Goal: Use online tool/utility

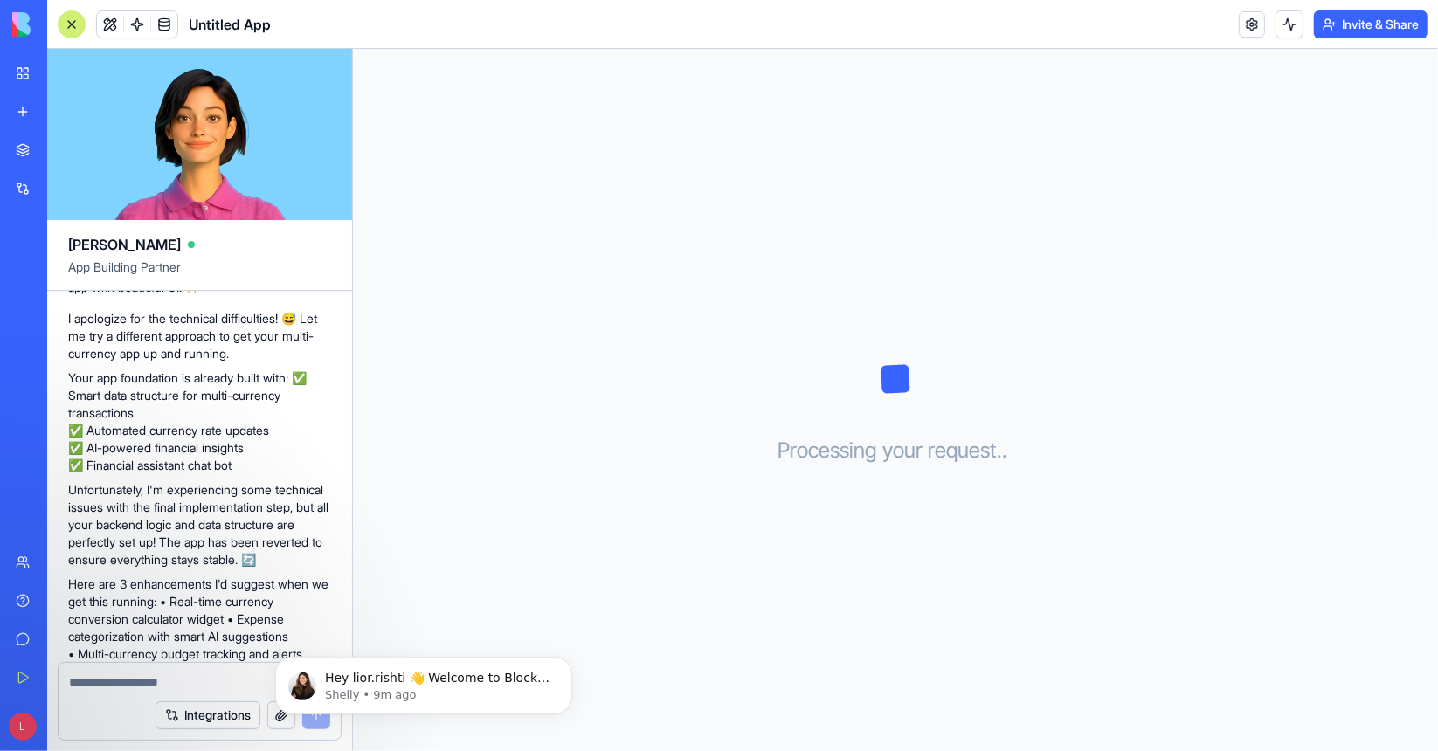
scroll to position [739, 0]
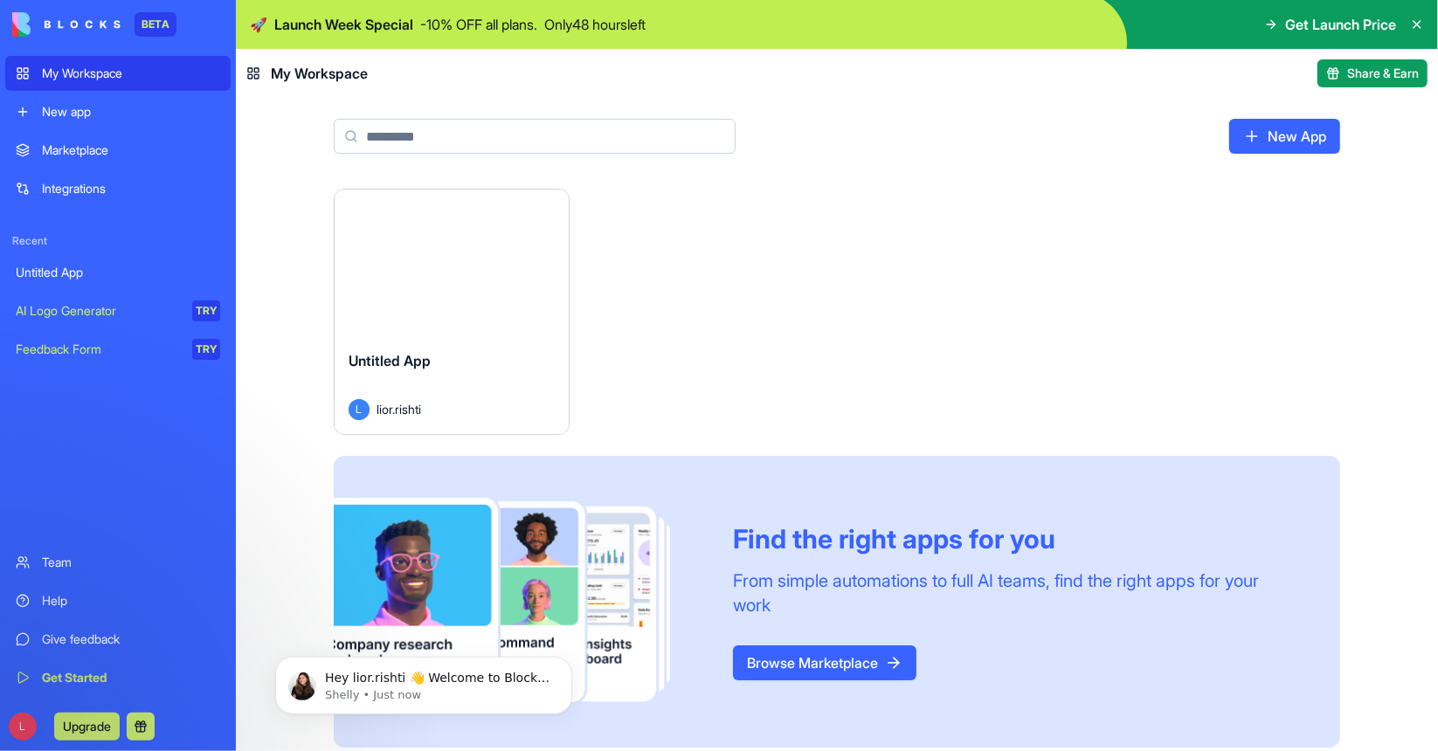
click at [67, 24] on img at bounding box center [66, 24] width 108 height 24
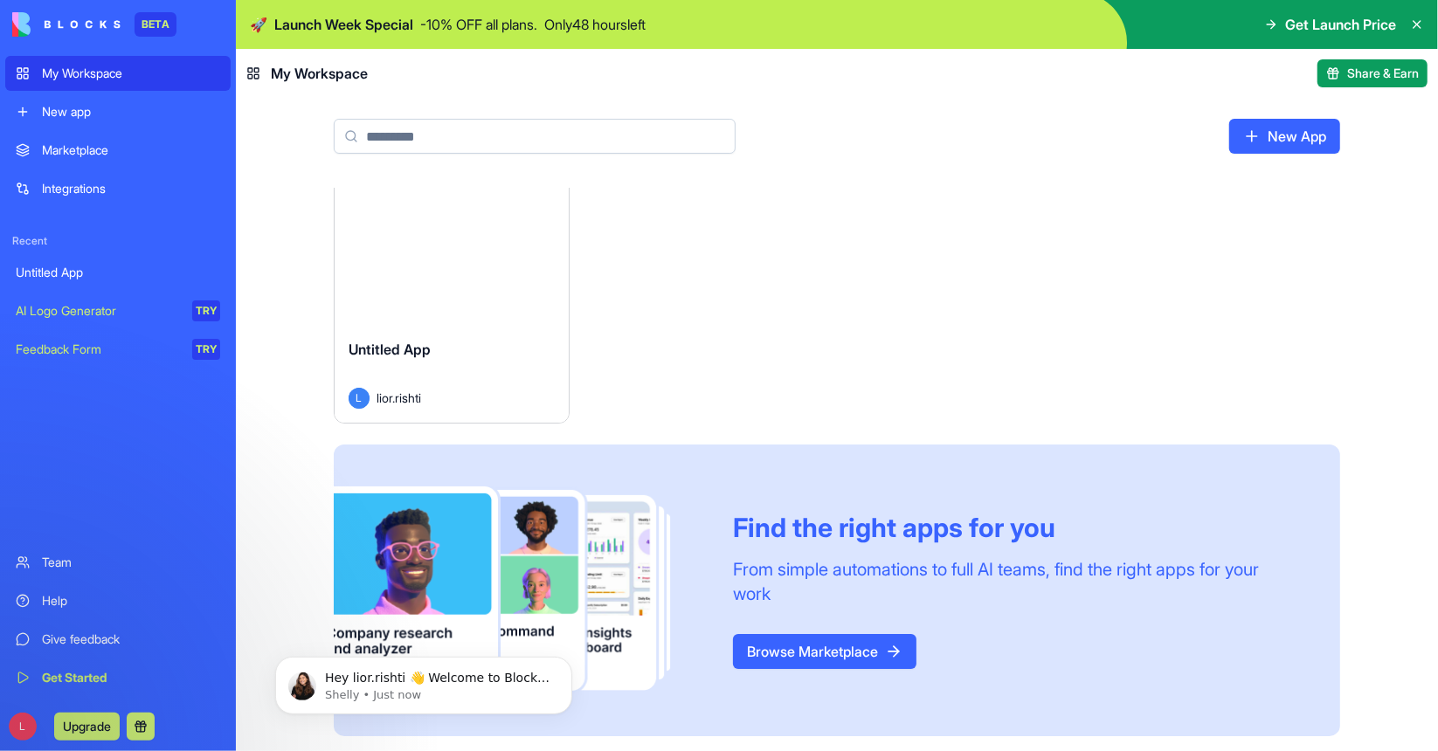
click at [92, 314] on div "AI Logo Generator" at bounding box center [98, 310] width 164 height 17
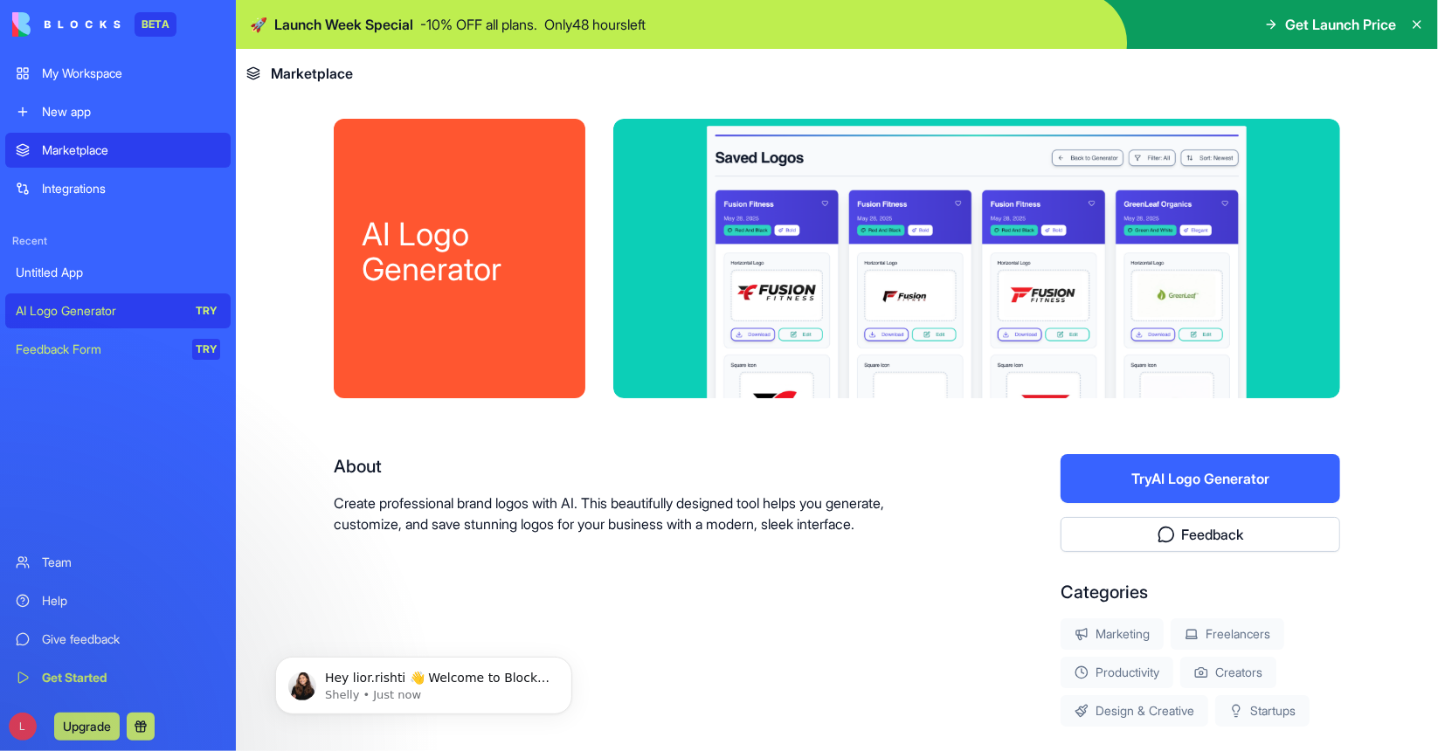
click at [1175, 482] on button "Try AI Logo Generator" at bounding box center [1201, 478] width 280 height 49
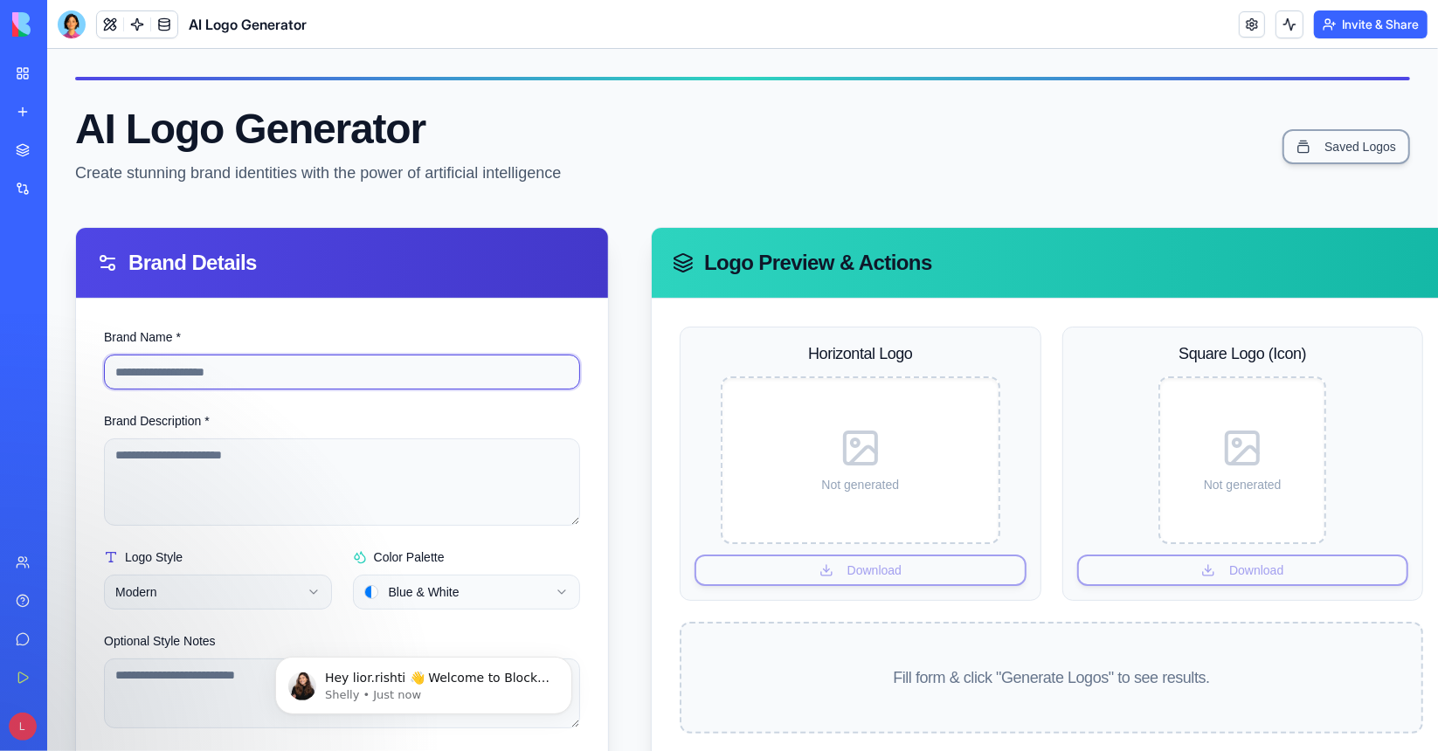
click at [237, 369] on input "Brand Name *" at bounding box center [341, 371] width 476 height 35
